Goal: Find contact information: Find contact information

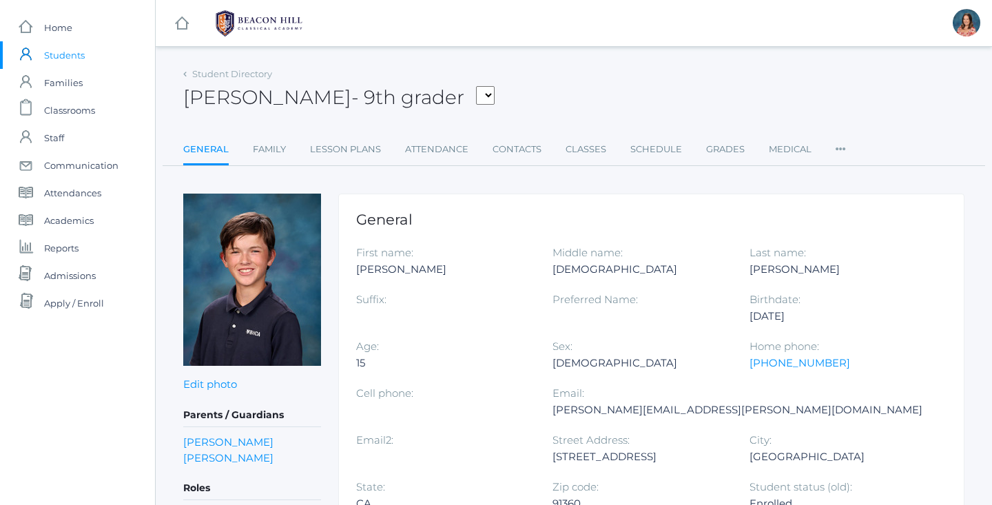
click at [72, 58] on span "Students" at bounding box center [64, 55] width 41 height 28
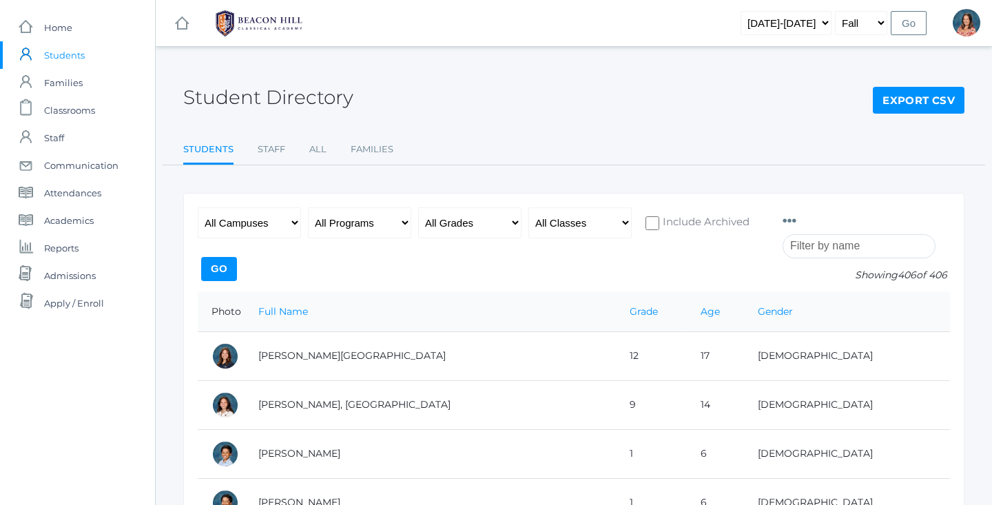
click at [836, 250] on input "search" at bounding box center [859, 246] width 153 height 24
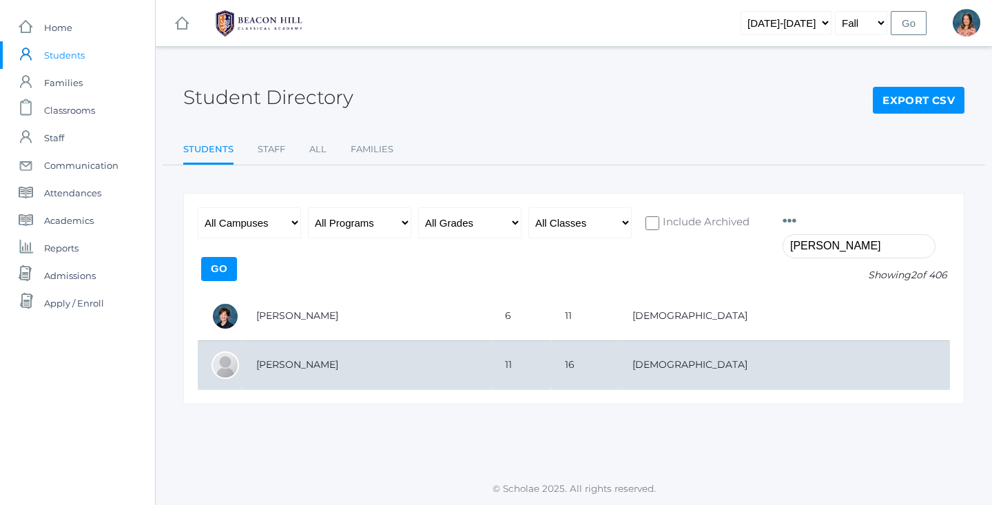
type input "ellis"
click at [469, 365] on td "[PERSON_NAME]" at bounding box center [367, 364] width 249 height 49
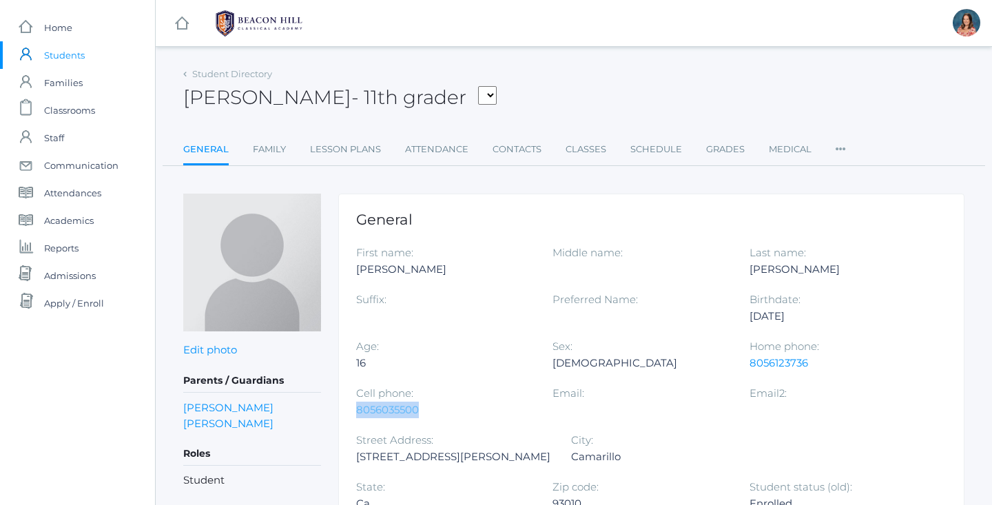
drag, startPoint x: 422, startPoint y: 411, endPoint x: 356, endPoint y: 409, distance: 65.5
click at [356, 409] on div "8056035500" at bounding box center [444, 410] width 176 height 17
copy link "8056035500"
select select "1979"
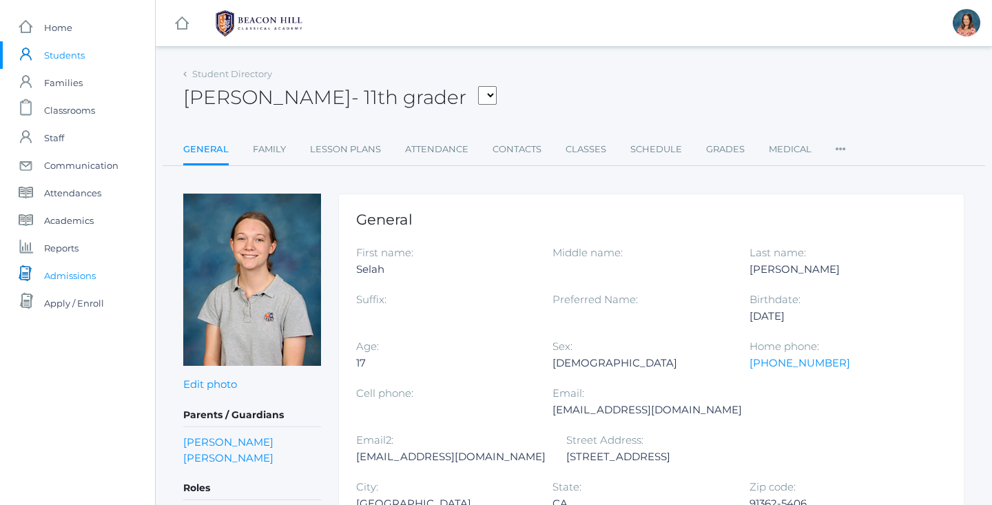
click at [56, 275] on span "Admissions" at bounding box center [70, 276] width 52 height 28
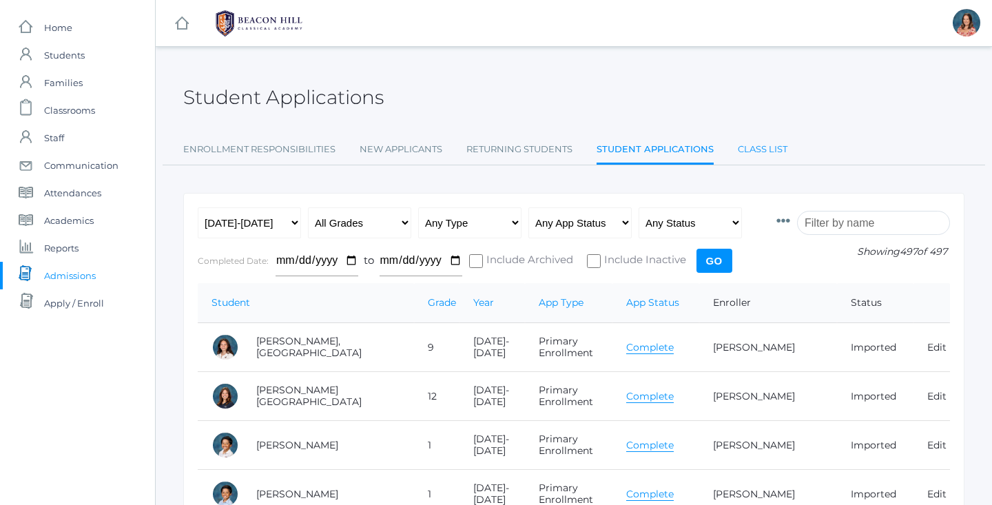
click at [759, 145] on link "Class List" at bounding box center [763, 150] width 50 height 28
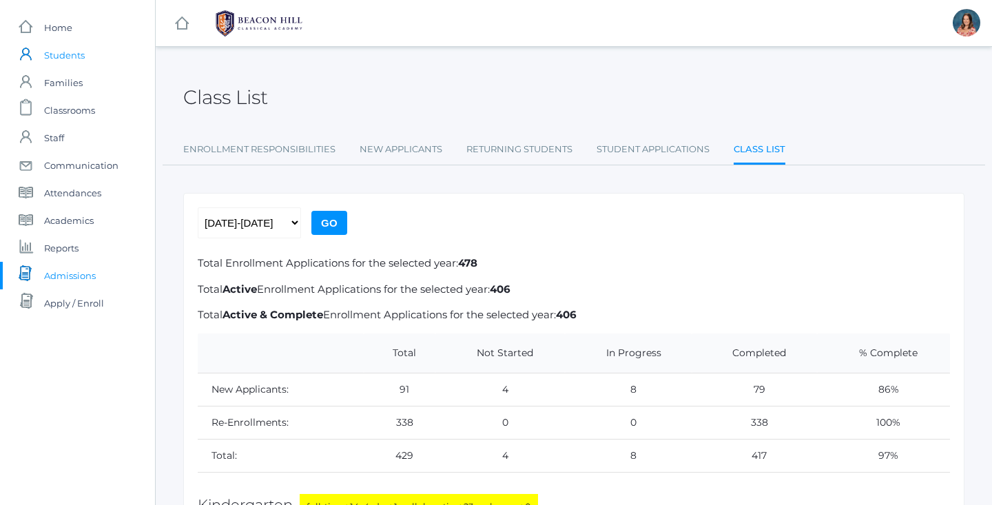
click at [70, 57] on span "Students" at bounding box center [64, 55] width 41 height 28
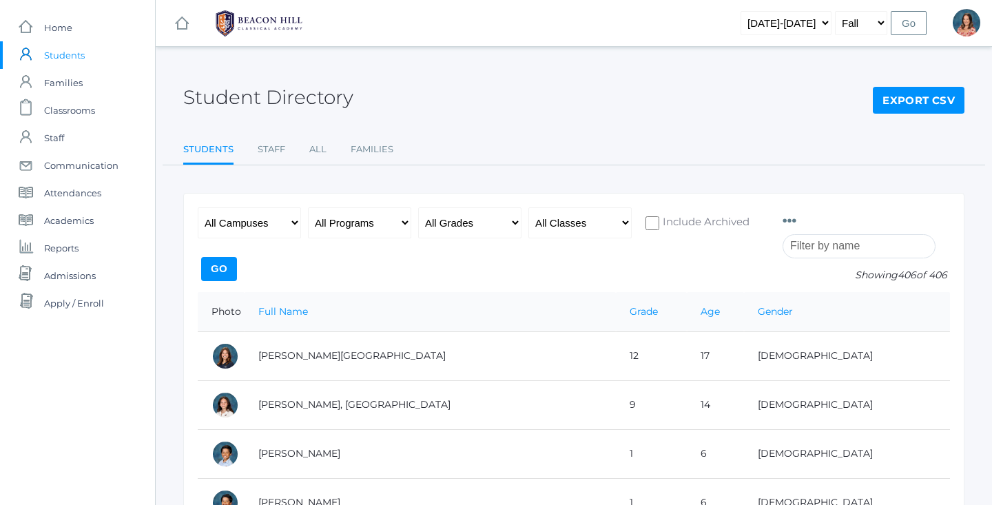
click at [824, 243] on input "search" at bounding box center [859, 246] width 153 height 24
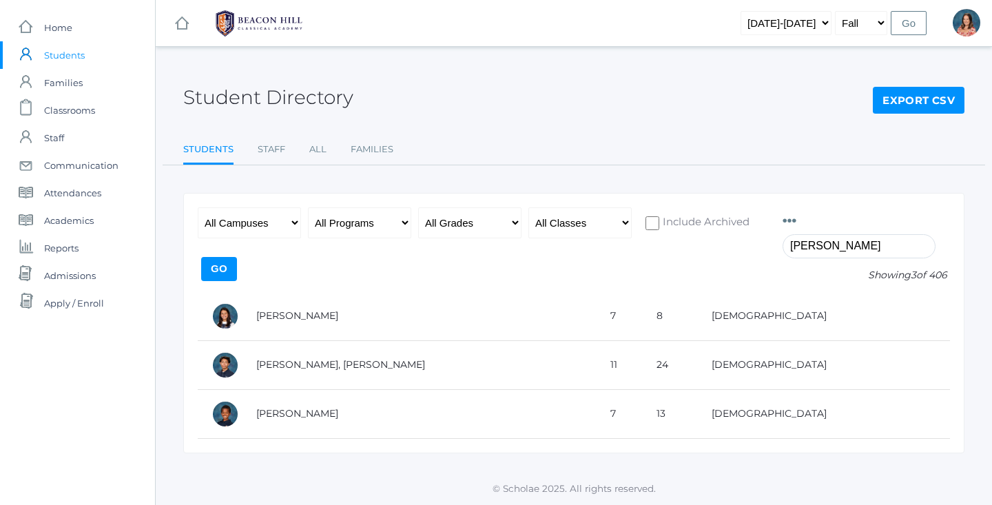
type input "Julian"
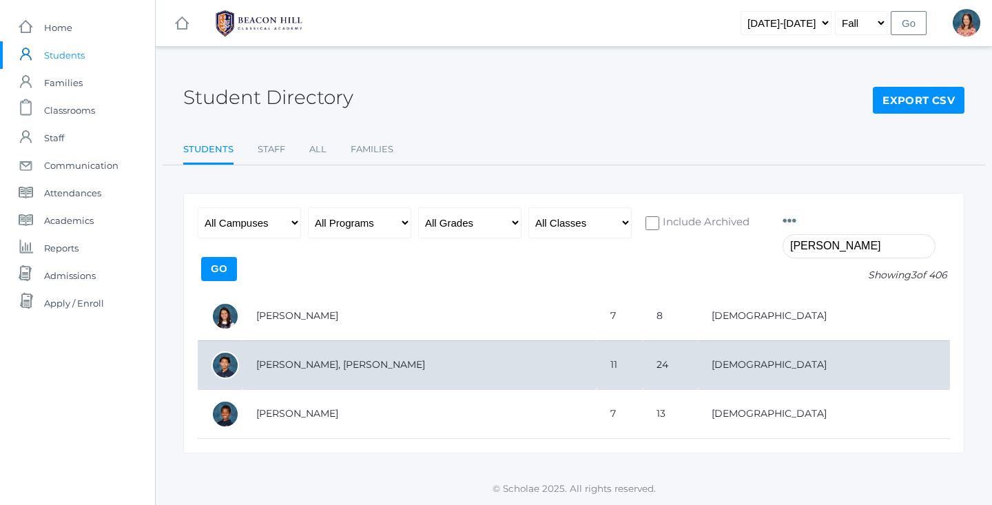
drag, startPoint x: 824, startPoint y: 243, endPoint x: 470, endPoint y: 367, distance: 375.5
click at [470, 367] on td "[PERSON_NAME], [PERSON_NAME]" at bounding box center [420, 364] width 354 height 49
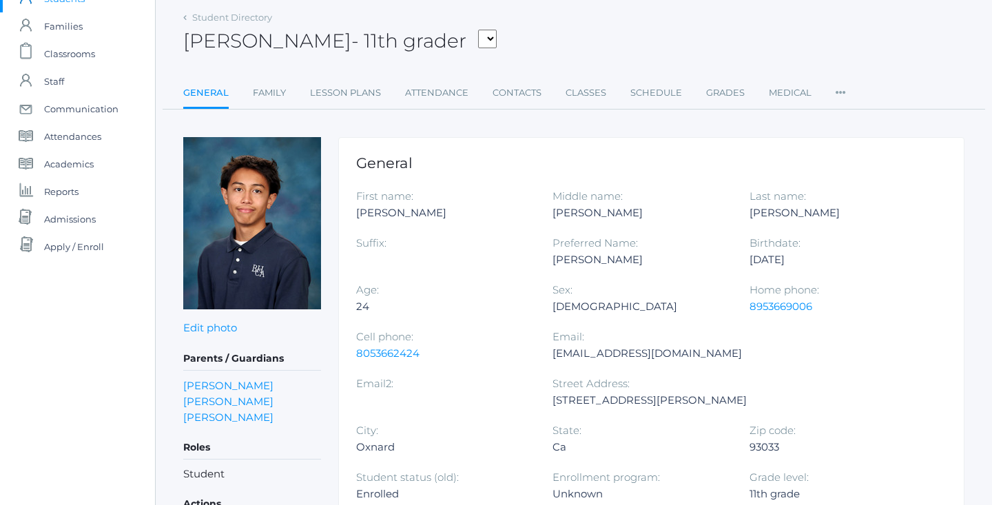
scroll to position [57, 0]
drag, startPoint x: 419, startPoint y: 355, endPoint x: 357, endPoint y: 354, distance: 62.0
click at [357, 355] on div "8053662424" at bounding box center [444, 353] width 176 height 17
copy link "8053662424"
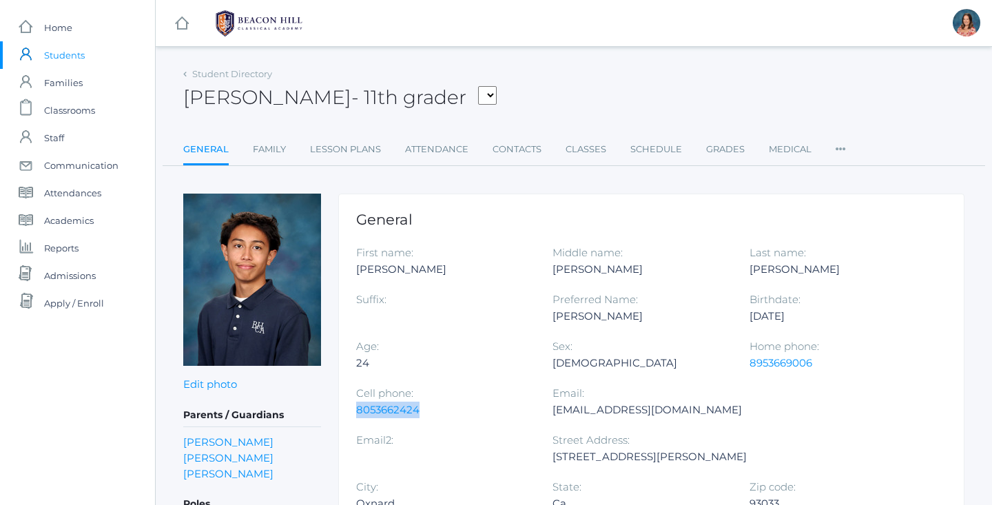
scroll to position [0, 0]
click at [65, 59] on span "Students" at bounding box center [64, 55] width 41 height 28
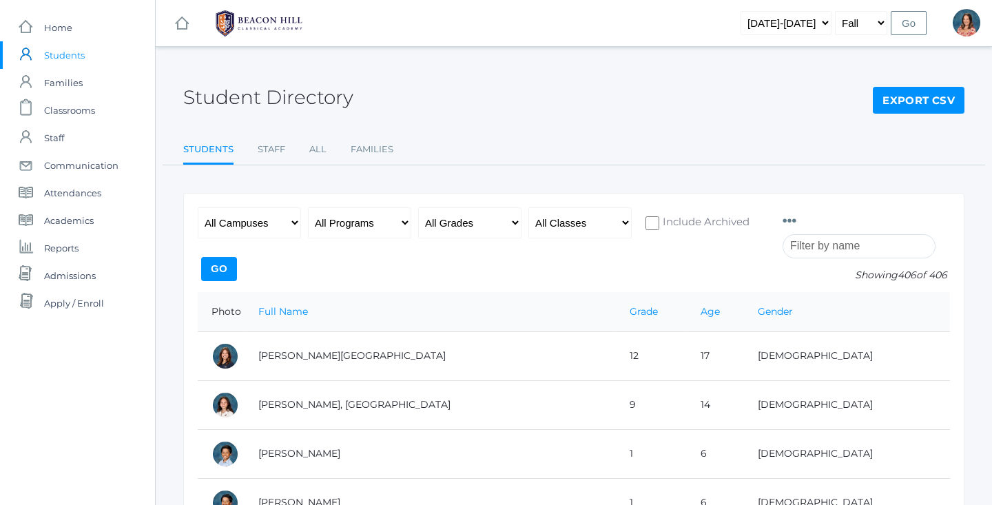
click at [812, 238] on input "search" at bounding box center [859, 246] width 153 height 24
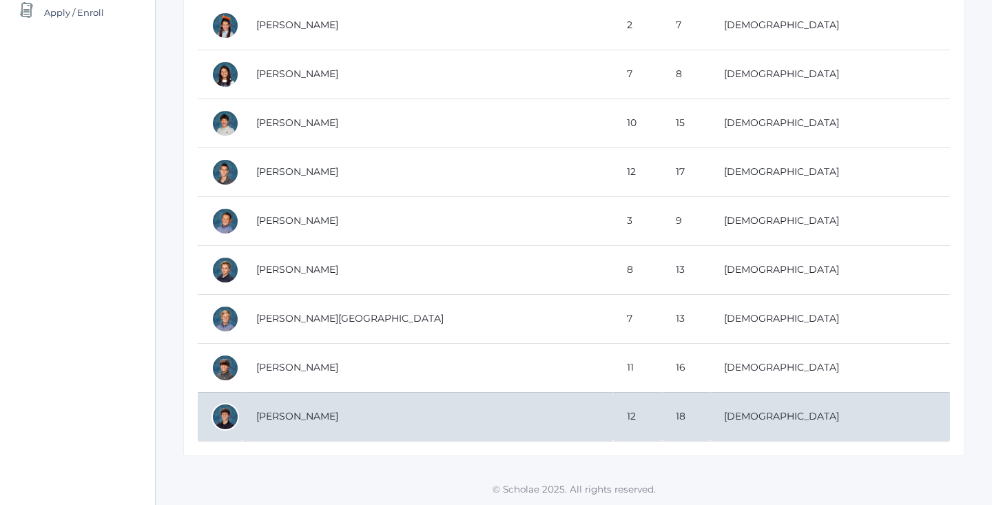
scroll to position [290, 0]
type input "ben"
click at [433, 393] on td "[PERSON_NAME]" at bounding box center [428, 417] width 371 height 49
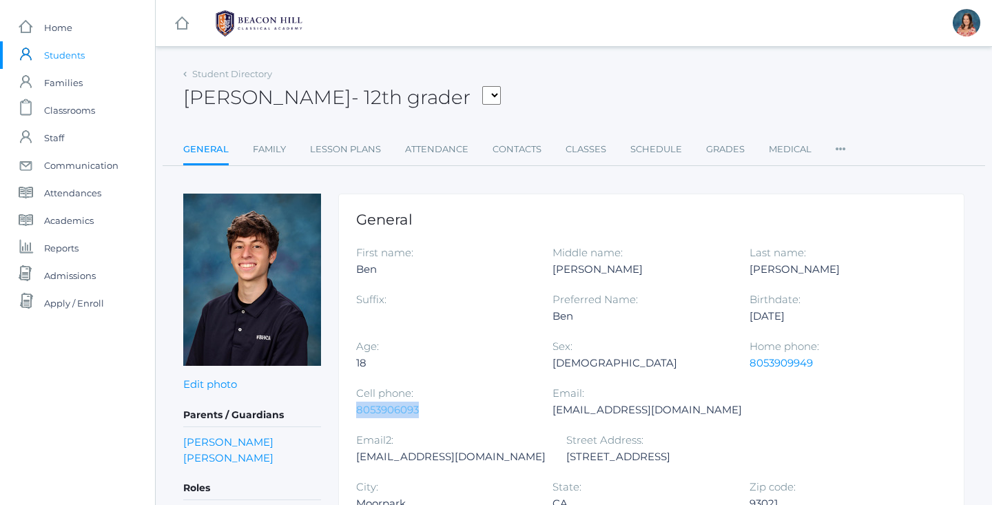
drag, startPoint x: 422, startPoint y: 411, endPoint x: 358, endPoint y: 409, distance: 64.8
click at [358, 409] on div "8053906093" at bounding box center [444, 410] width 176 height 17
copy link "8053906093"
click at [72, 58] on span "Students" at bounding box center [64, 55] width 41 height 28
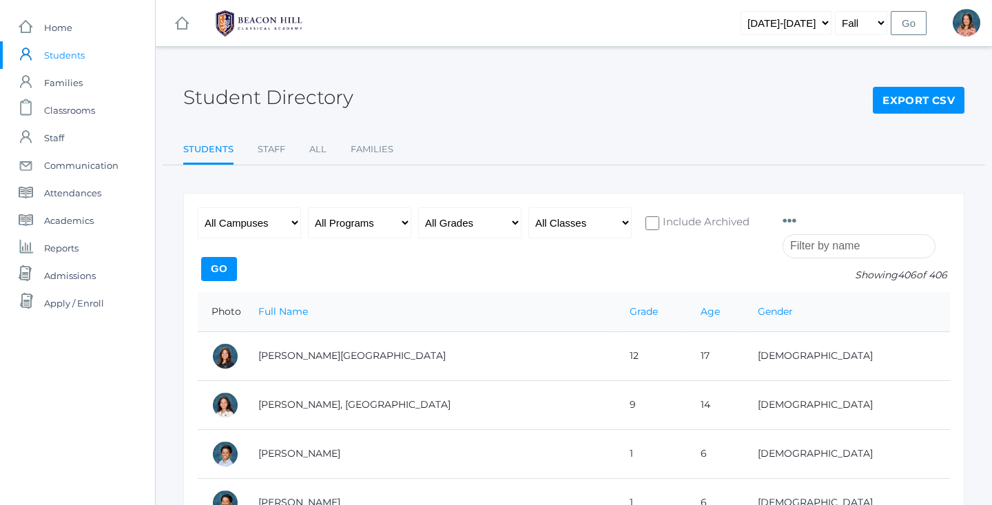
click at [863, 247] on input "search" at bounding box center [859, 246] width 153 height 24
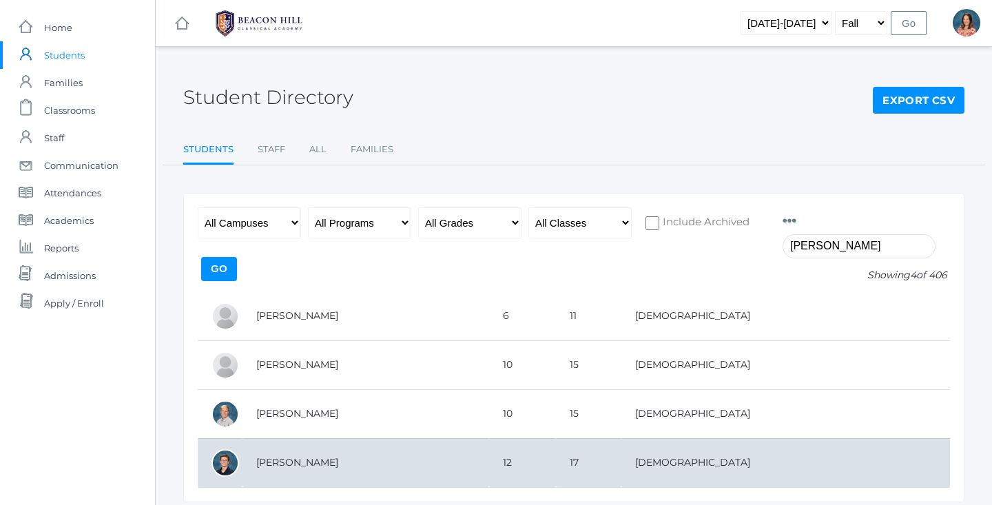
type input "[PERSON_NAME]"
click at [370, 460] on td "[PERSON_NAME]" at bounding box center [366, 462] width 247 height 49
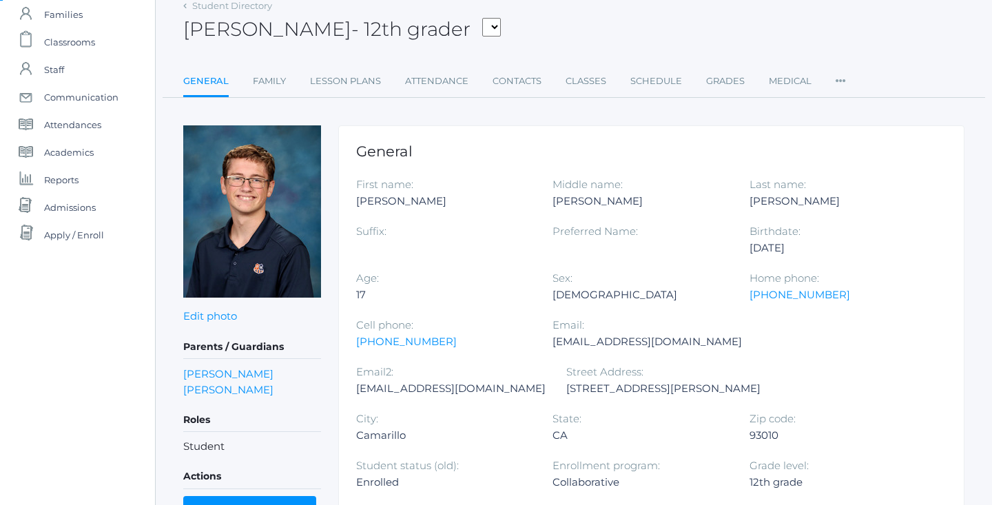
scroll to position [72, 0]
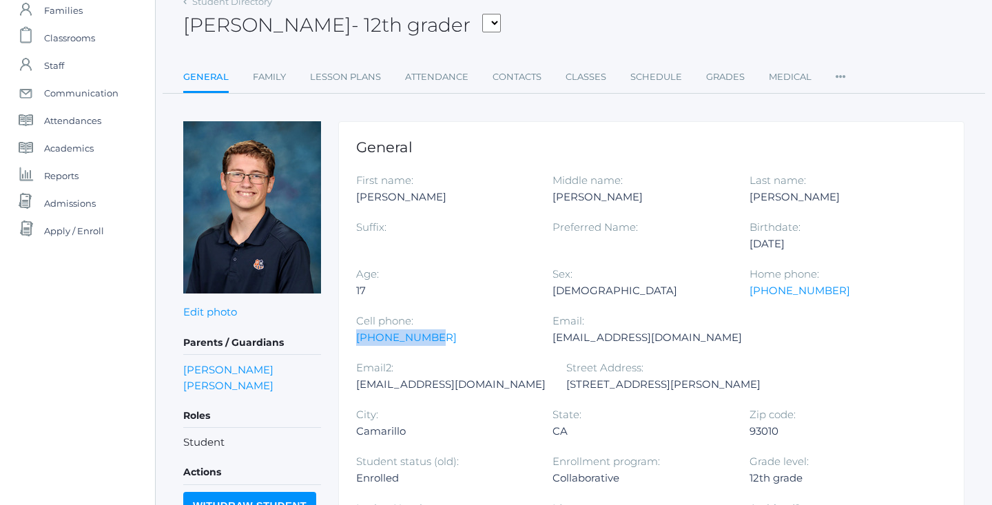
drag, startPoint x: 424, startPoint y: 338, endPoint x: 355, endPoint y: 340, distance: 68.9
click at [354, 340] on div "General First name: [PERSON_NAME] Middle name: [PERSON_NAME] Last name: [PERSON…" at bounding box center [651, 504] width 626 height 767
copy link "[PHONE_NUMBER]"
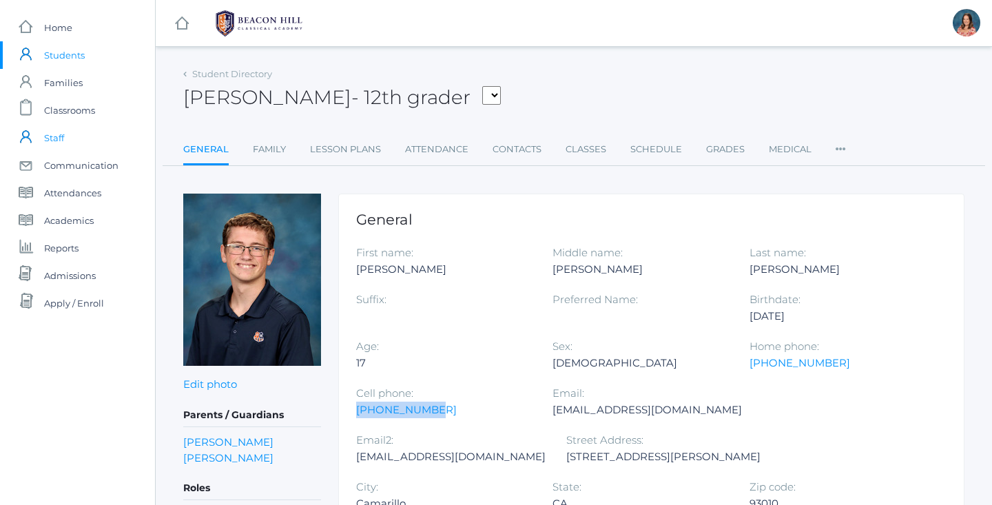
scroll to position [0, 0]
click at [66, 54] on span "Students" at bounding box center [64, 55] width 41 height 28
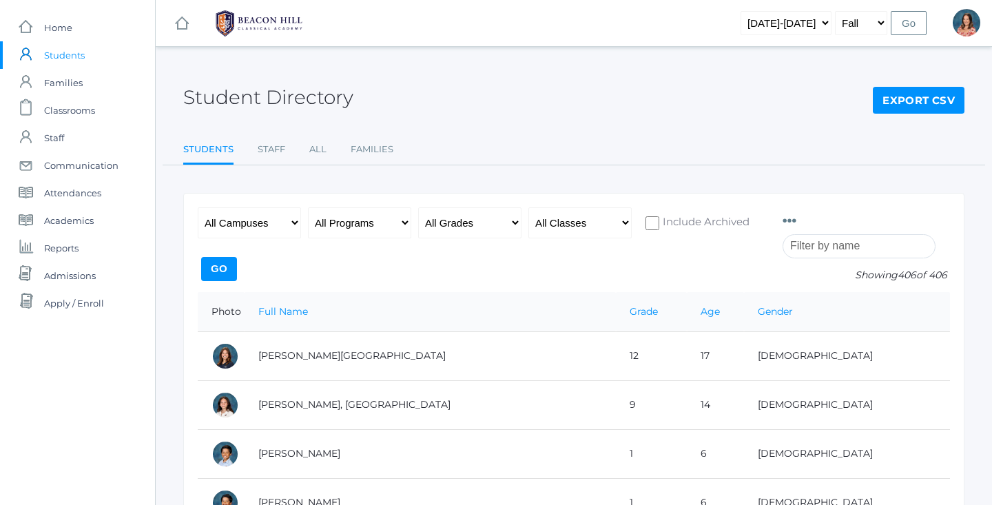
click at [866, 240] on input "search" at bounding box center [859, 246] width 153 height 24
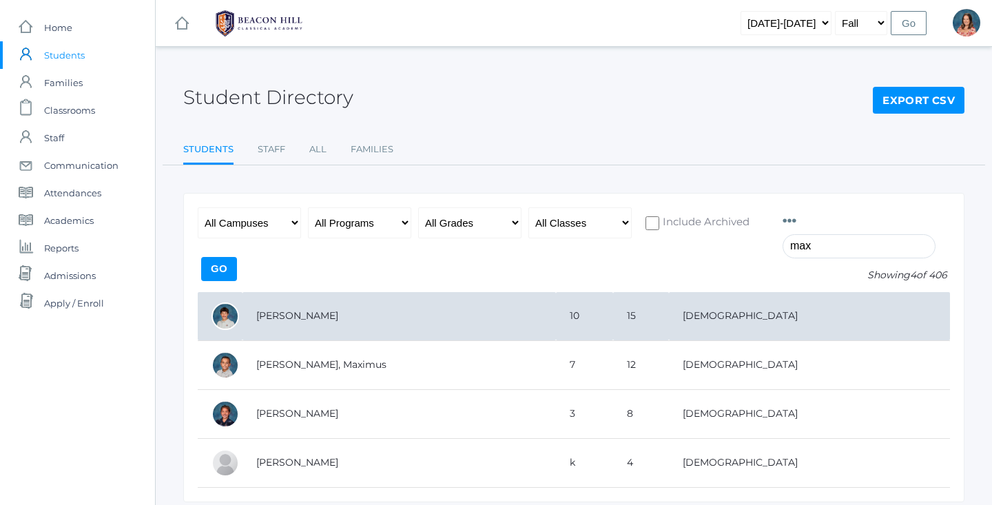
type input "max"
click at [535, 319] on td "[PERSON_NAME]" at bounding box center [400, 316] width 314 height 49
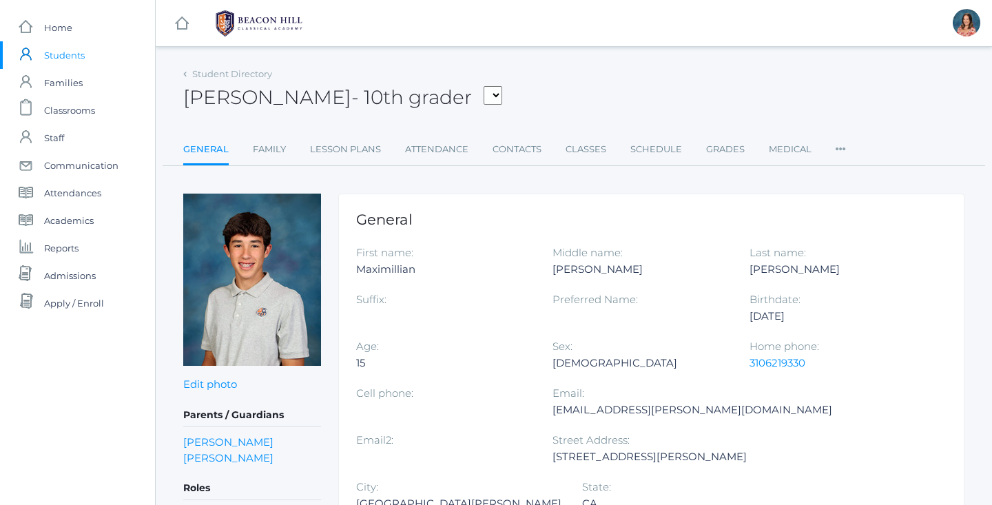
click at [77, 52] on span "Students" at bounding box center [64, 55] width 41 height 28
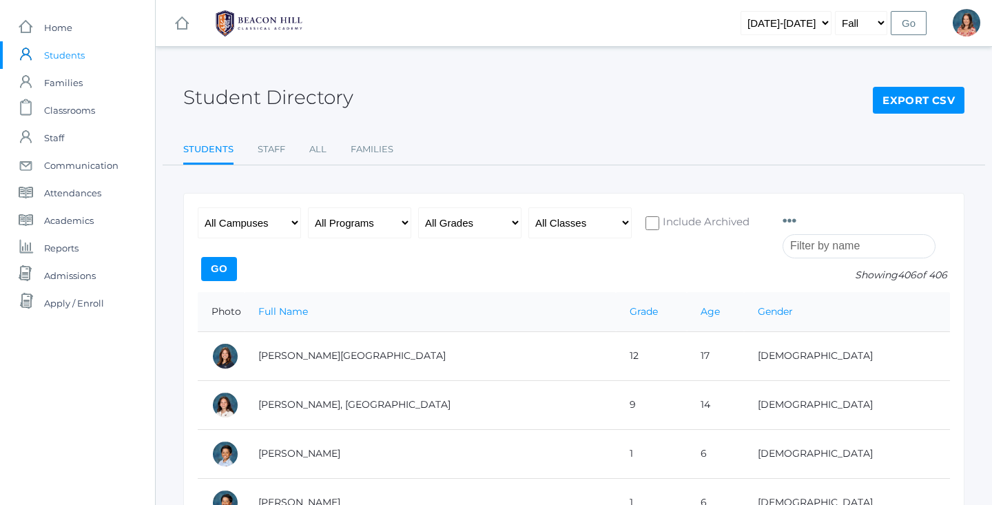
click at [803, 246] on input "search" at bounding box center [859, 246] width 153 height 24
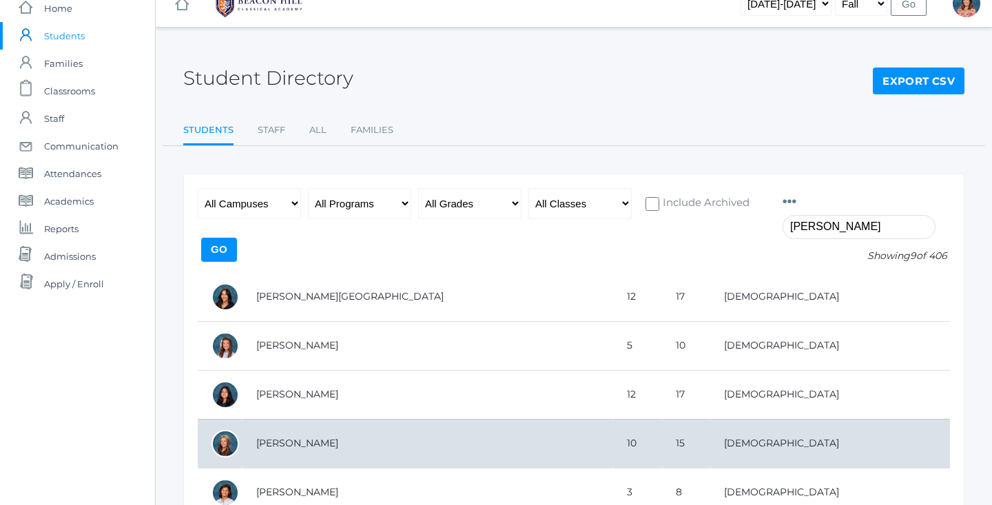
scroll to position [28, 0]
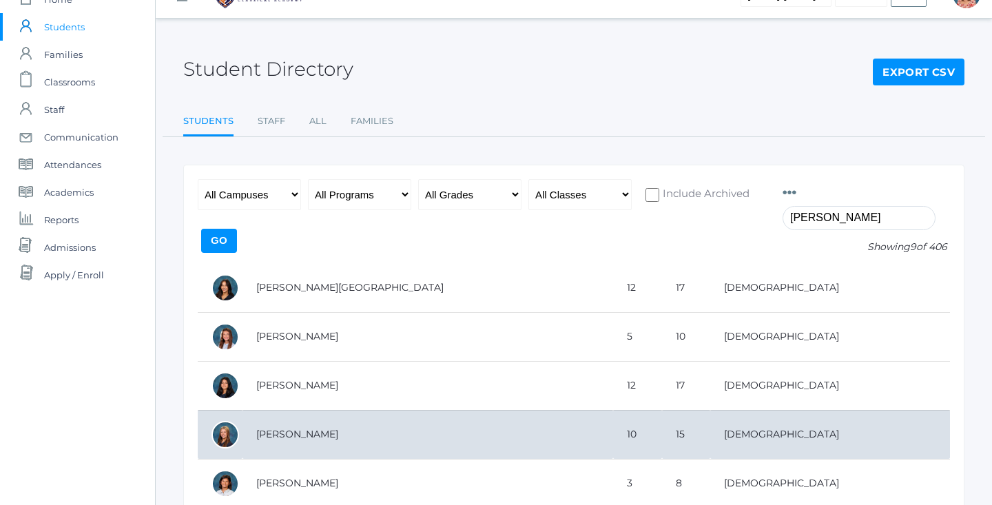
type input "[PERSON_NAME]"
click at [391, 436] on td "[PERSON_NAME]" at bounding box center [428, 434] width 371 height 49
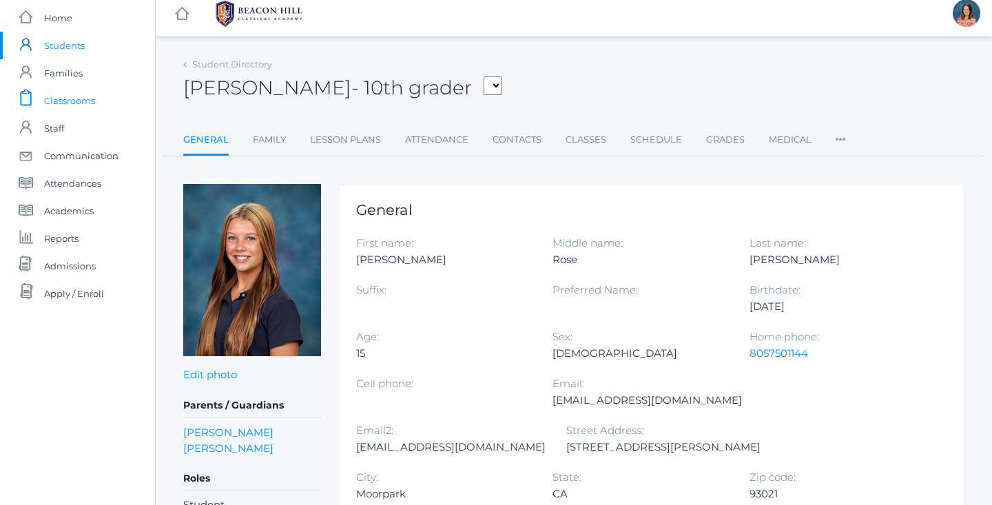
scroll to position [6, 0]
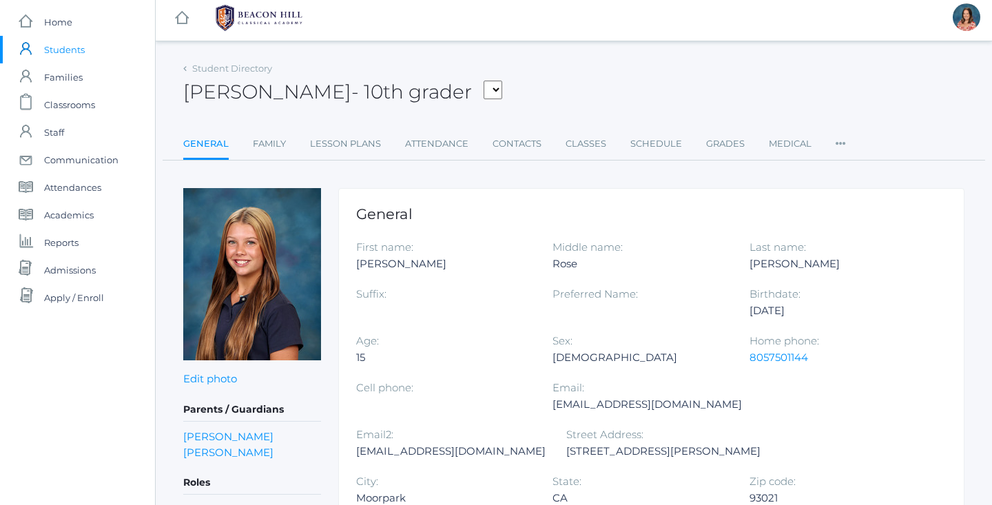
click at [74, 50] on span "Students" at bounding box center [64, 50] width 41 height 28
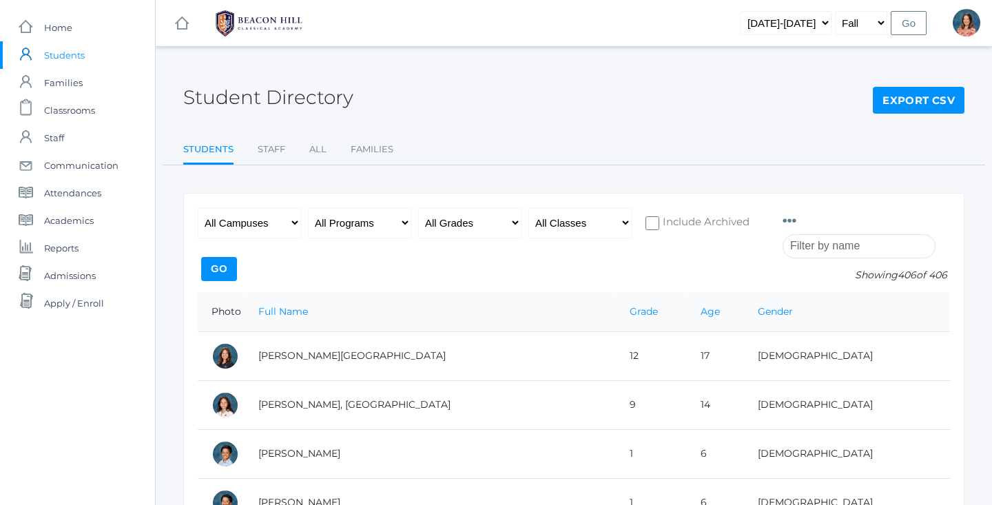
click at [850, 242] on input "search" at bounding box center [859, 246] width 153 height 24
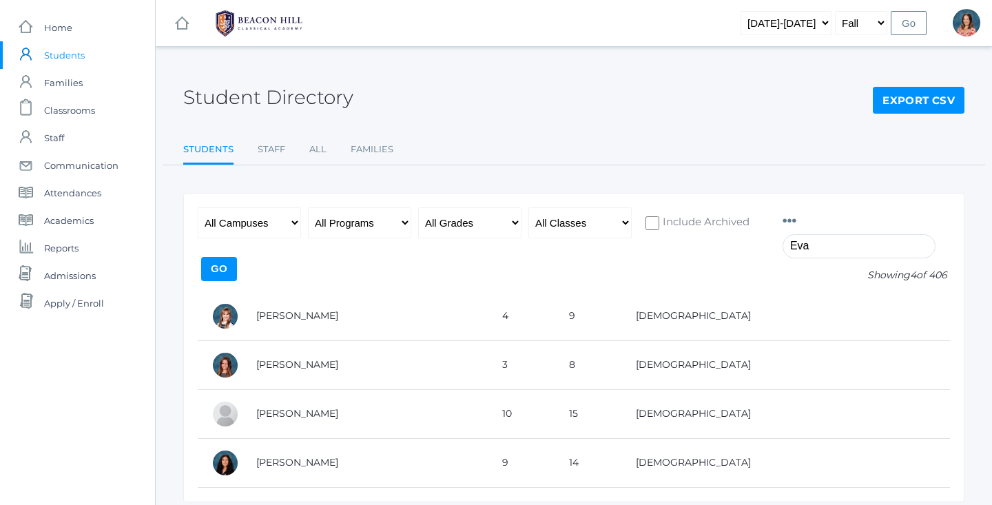
type input "Eva"
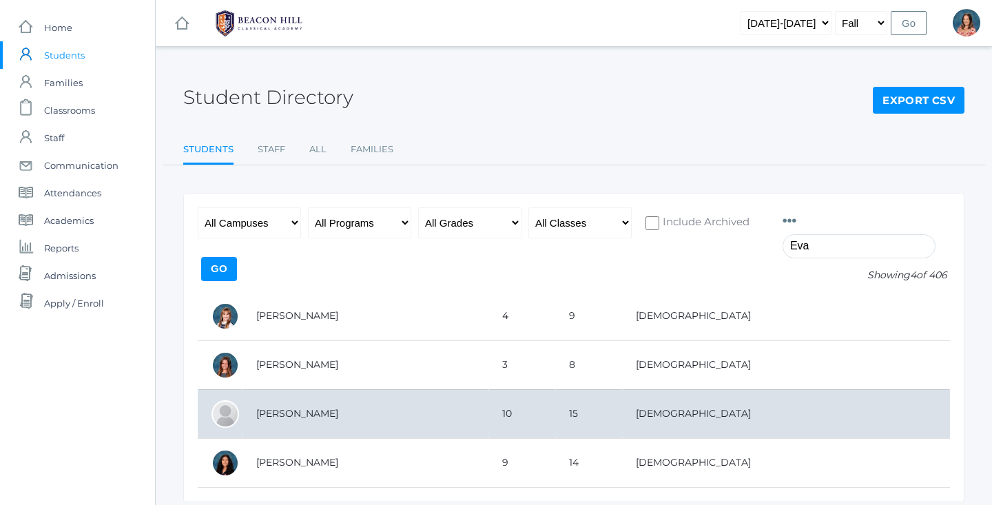
drag, startPoint x: 850, startPoint y: 240, endPoint x: 340, endPoint y: 405, distance: 535.9
click at [340, 405] on td "[PERSON_NAME]" at bounding box center [366, 413] width 246 height 49
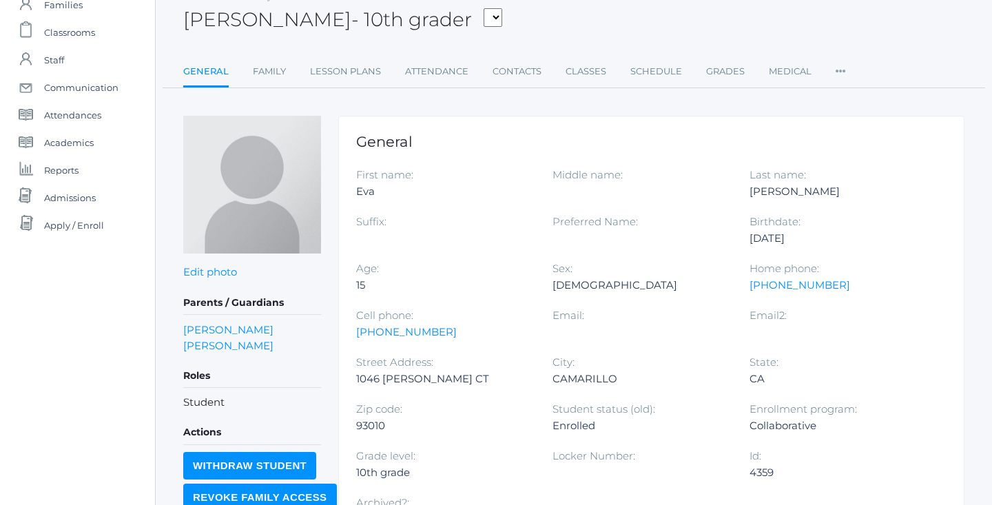
scroll to position [79, 0]
drag, startPoint x: 429, startPoint y: 333, endPoint x: 347, endPoint y: 332, distance: 82.7
click at [347, 332] on div "General First name: [PERSON_NAME] Middle name: Last name: [PERSON_NAME] Suffix:…" at bounding box center [651, 432] width 626 height 635
copy link "[PHONE_NUMBER]"
